Goal: Find specific page/section: Find specific page/section

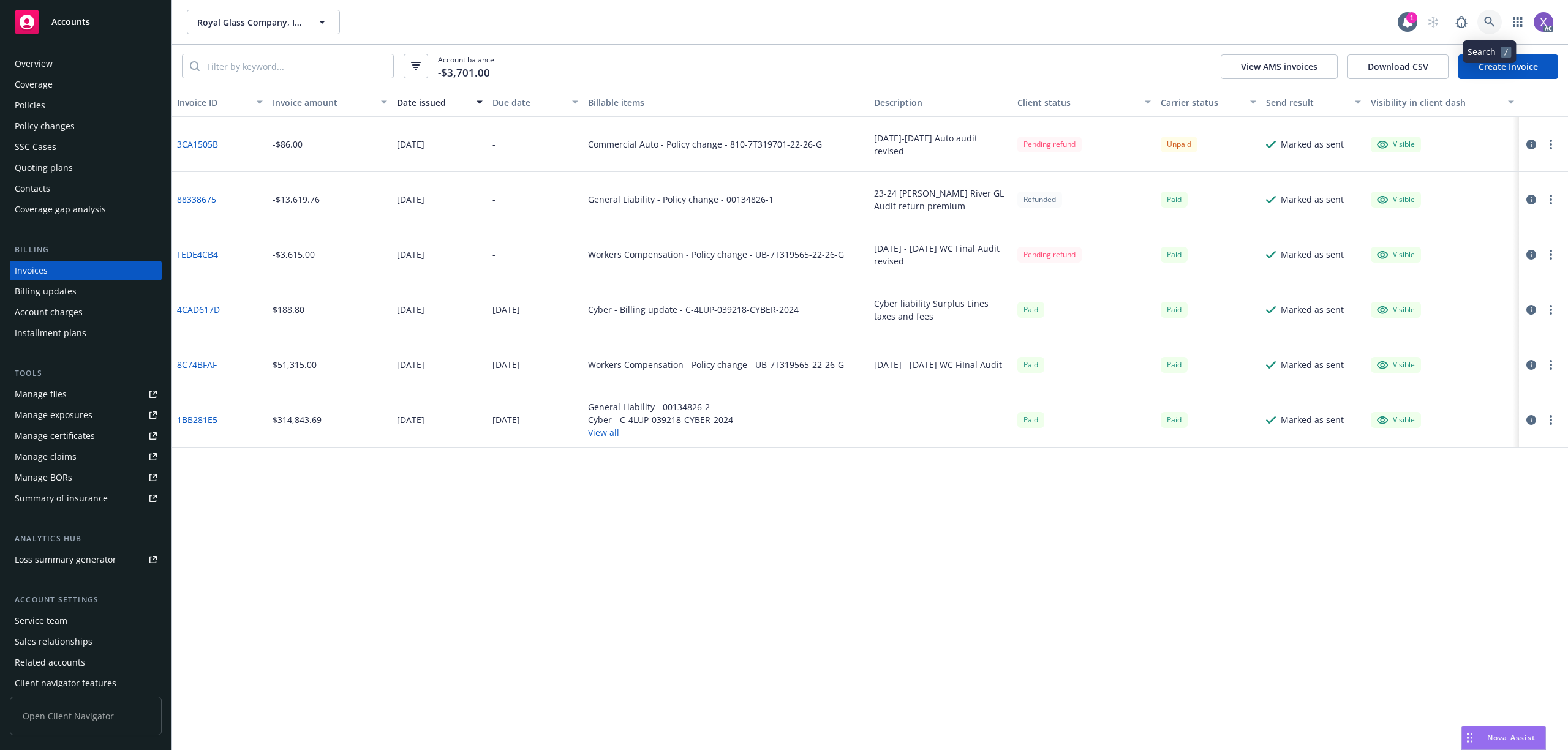
click at [1490, 21] on icon at bounding box center [1489, 22] width 10 height 10
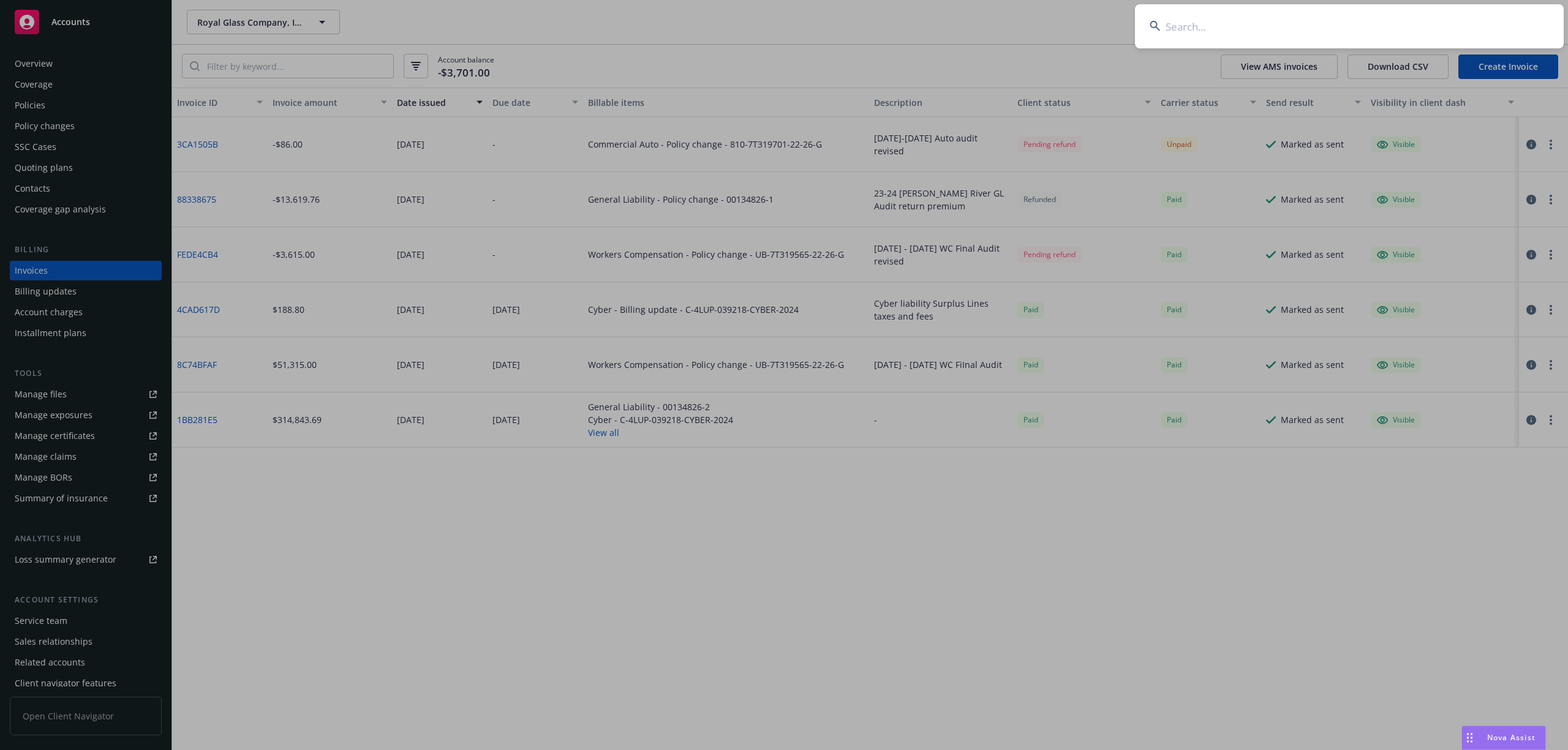
click at [1345, 18] on input at bounding box center [1349, 26] width 429 height 44
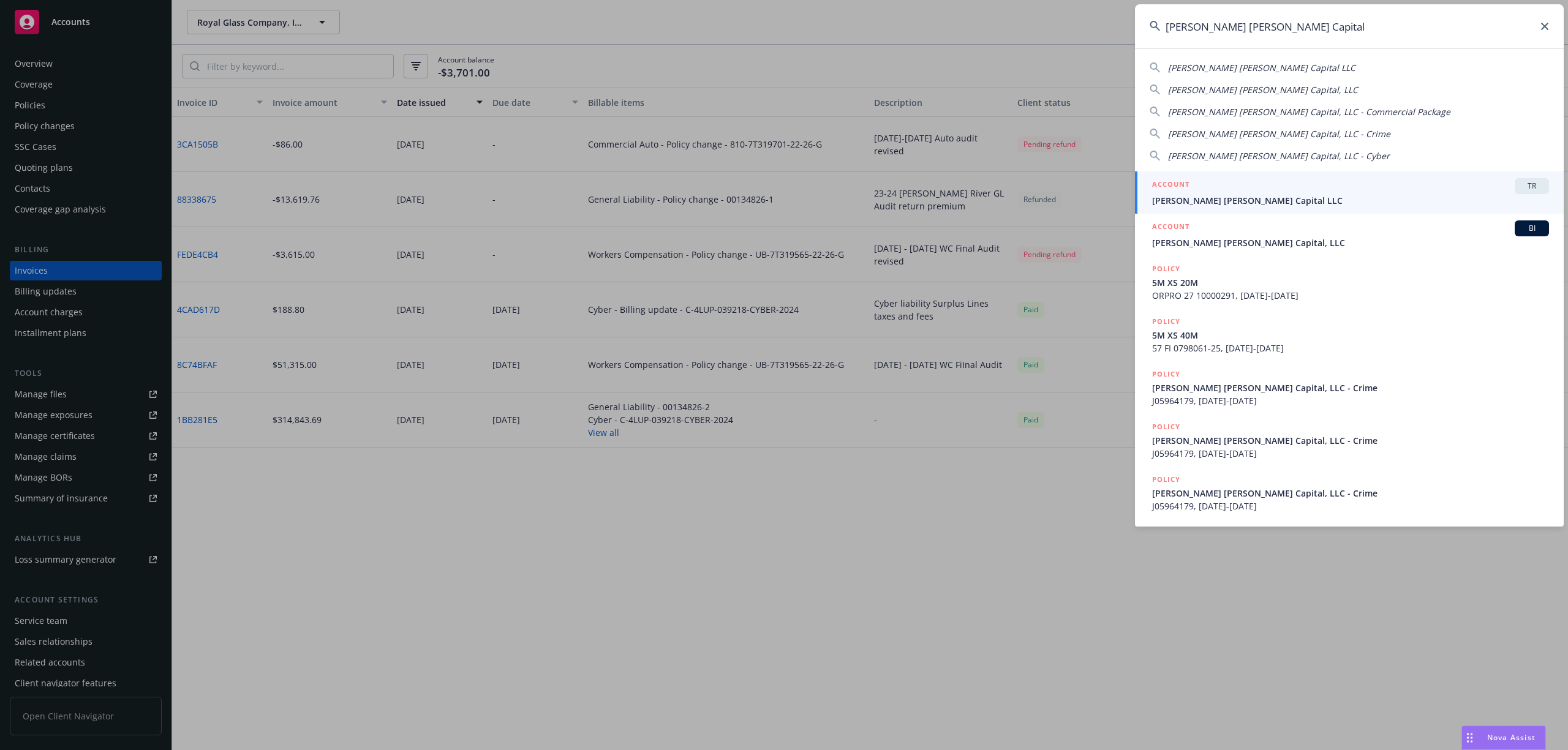
type input "[PERSON_NAME] [PERSON_NAME] Capital"
click at [1241, 199] on span "[PERSON_NAME] [PERSON_NAME] Capital LLC" at bounding box center [1350, 200] width 397 height 13
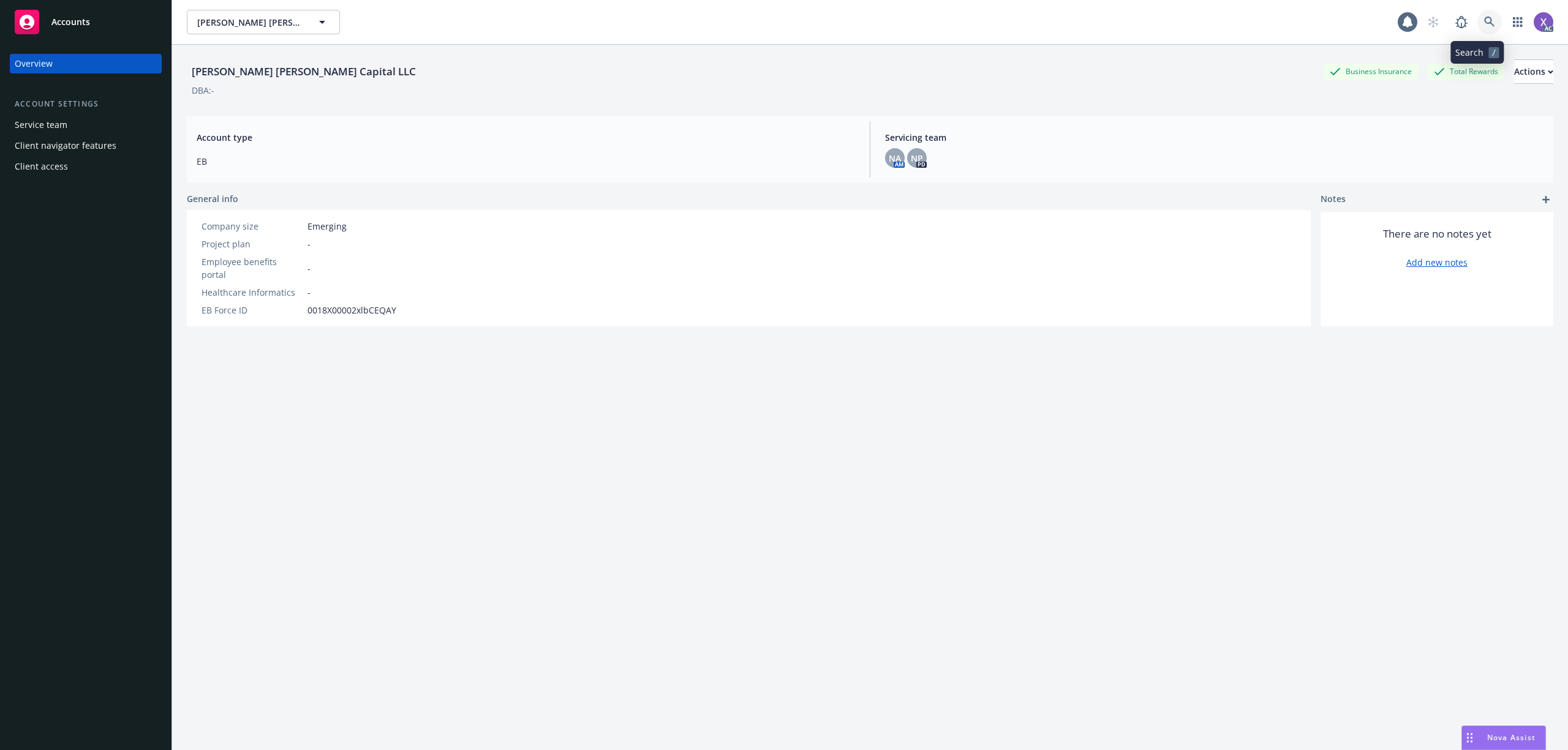
click at [1485, 18] on link at bounding box center [1489, 22] width 24 height 24
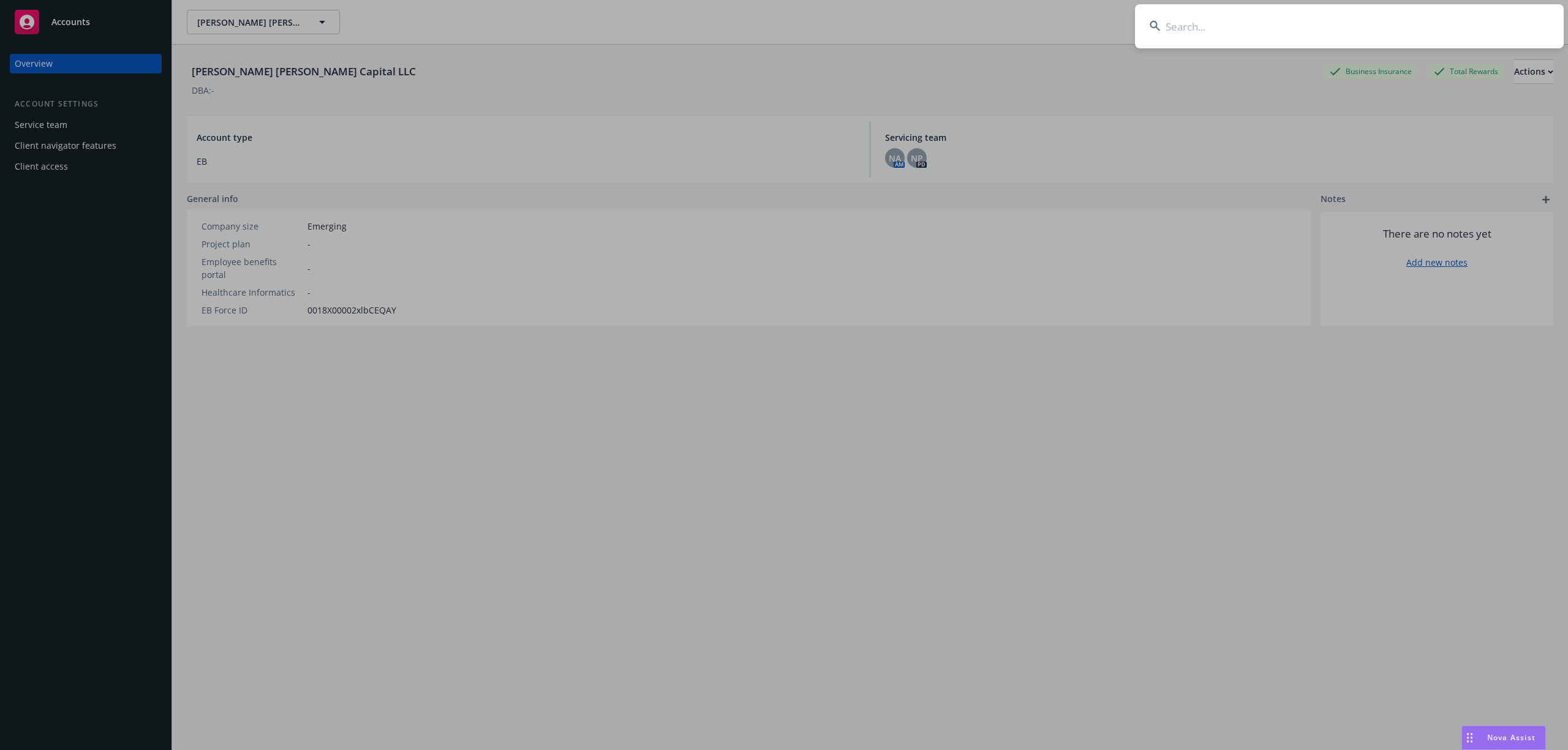
click at [1294, 33] on input at bounding box center [1349, 26] width 429 height 44
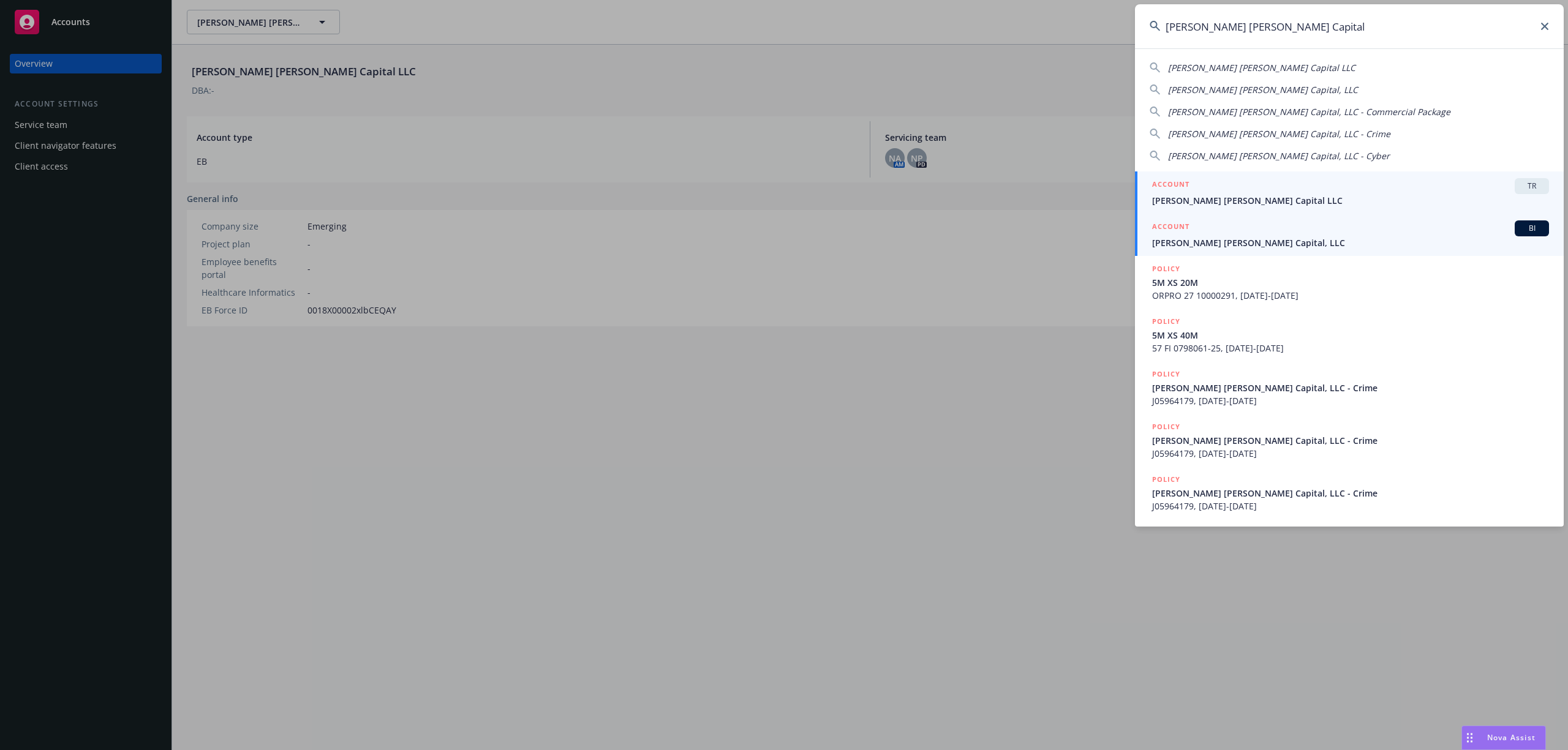
type input "[PERSON_NAME] [PERSON_NAME] Capital"
click at [1220, 241] on span "[PERSON_NAME] [PERSON_NAME] Capital, LLC" at bounding box center [1350, 242] width 397 height 13
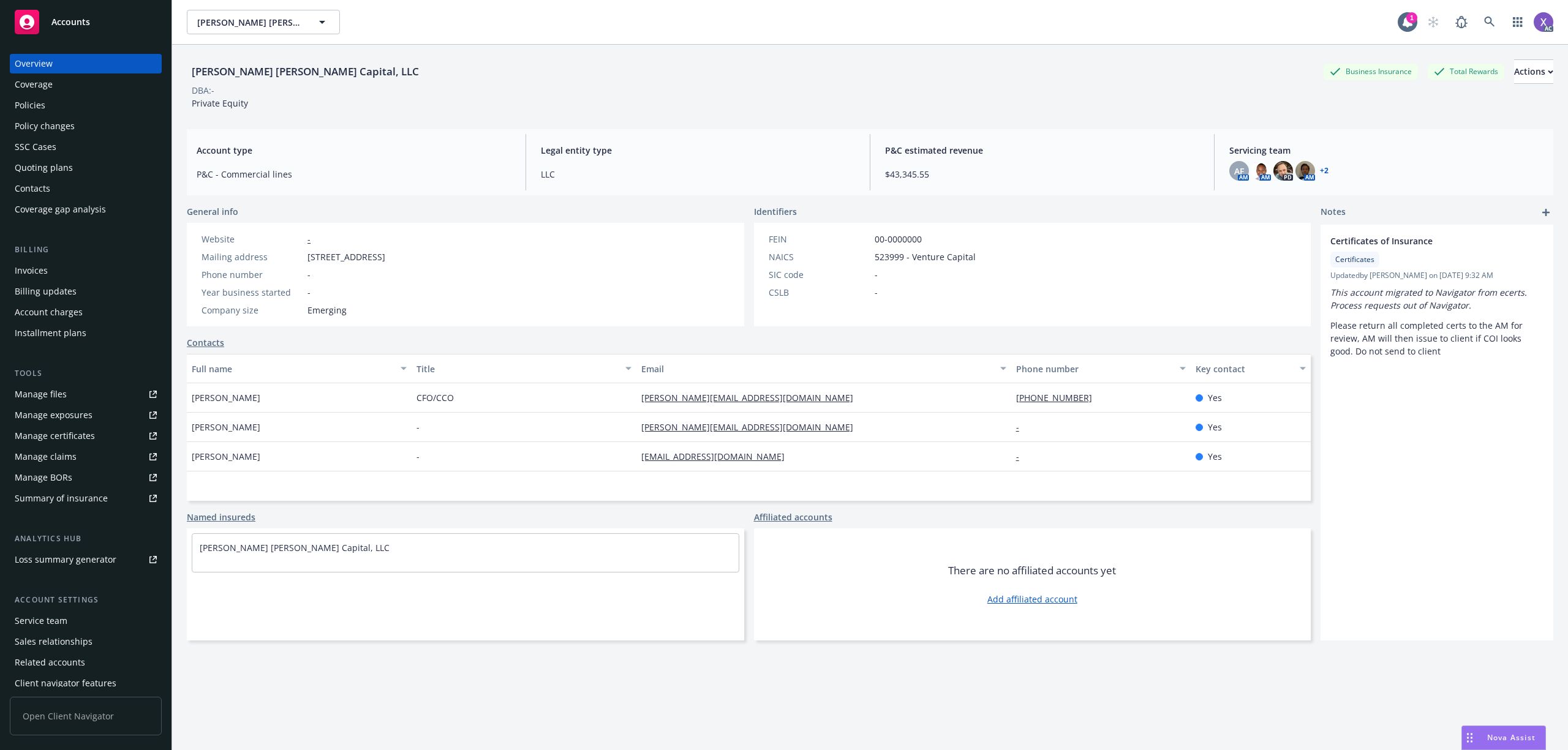
click at [40, 271] on div "Invoices" at bounding box center [32, 270] width 33 height 19
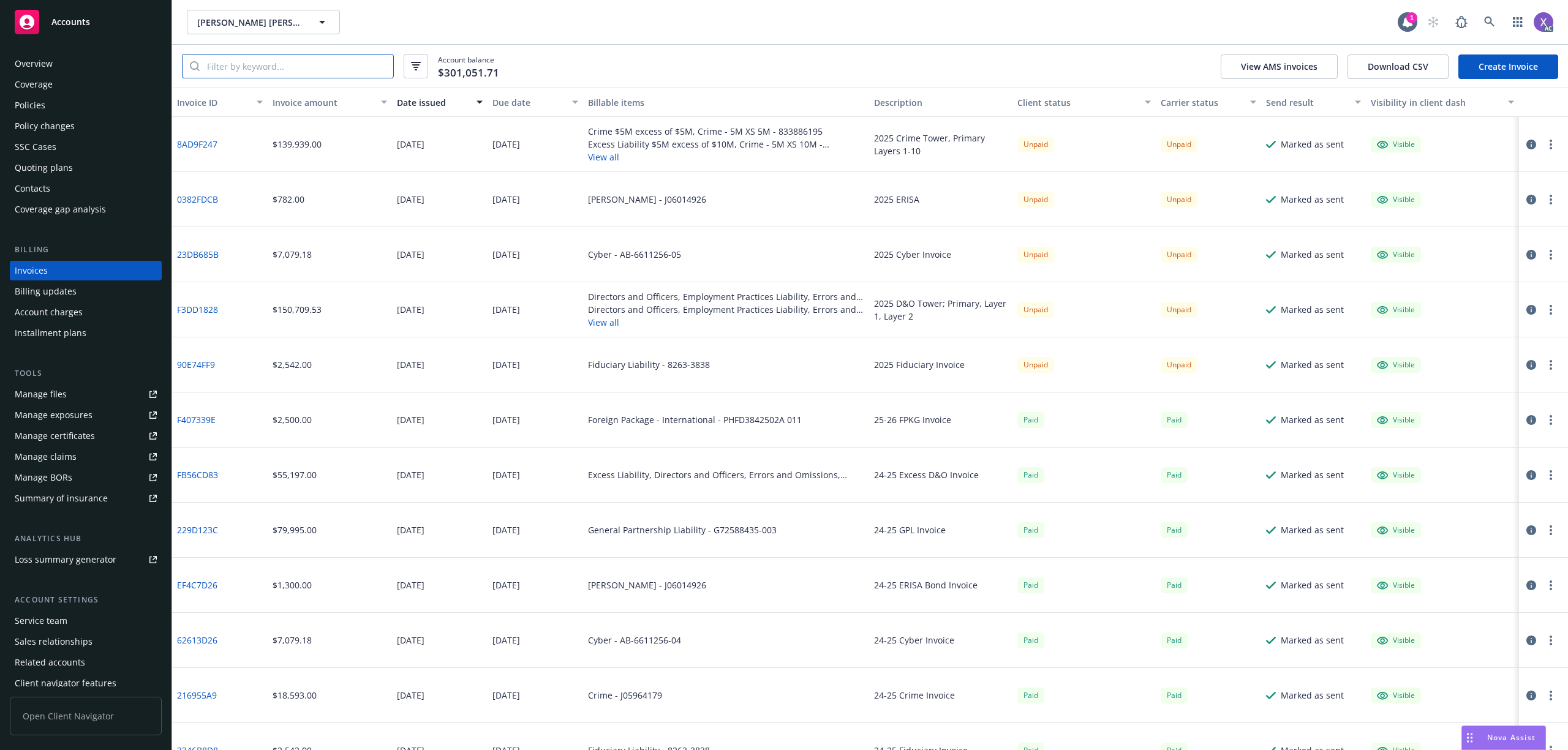
click at [261, 71] on input "search" at bounding box center [297, 66] width 194 height 23
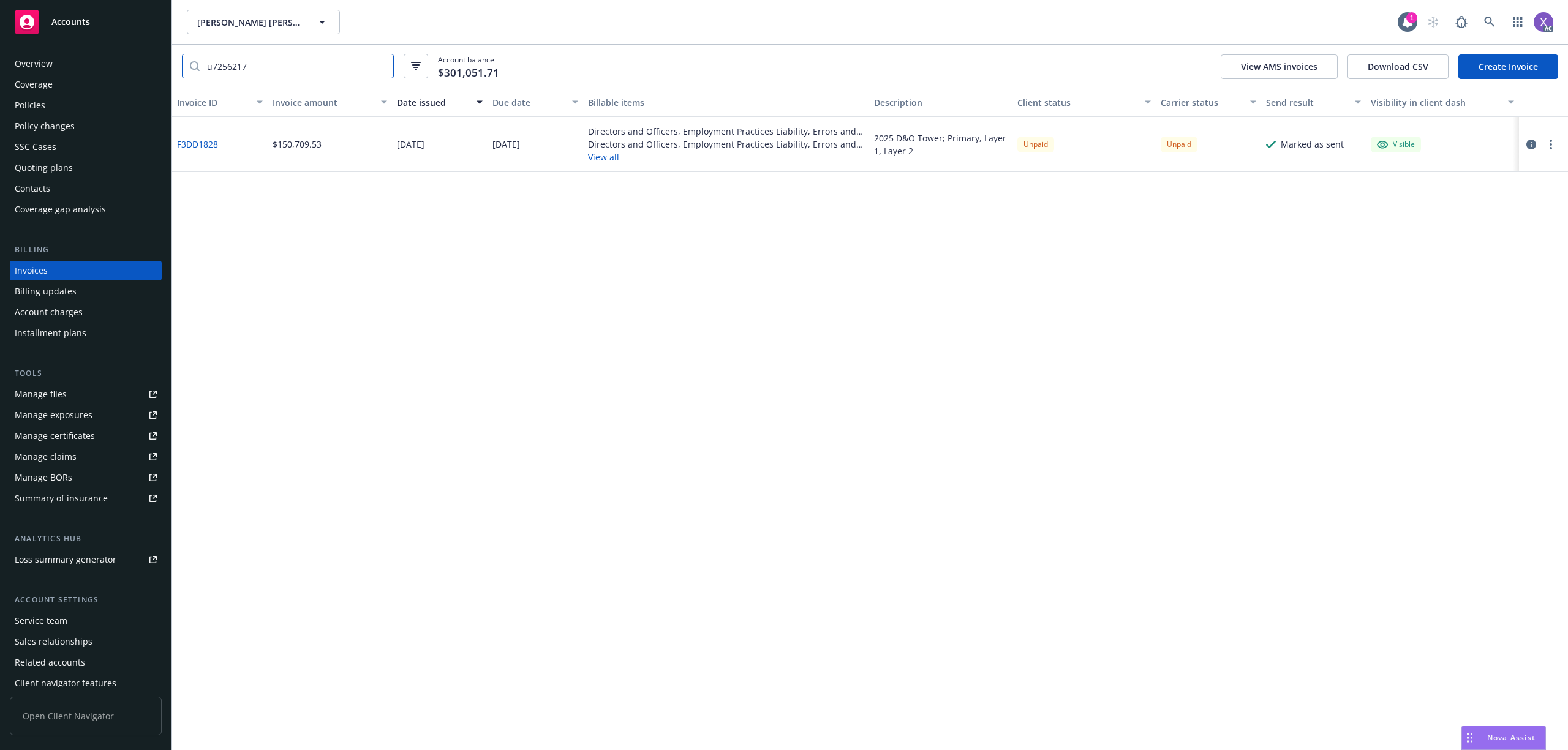
type input "u7256217"
click at [191, 145] on link "F3DD1828" at bounding box center [197, 144] width 41 height 13
